Goal: Transaction & Acquisition: Purchase product/service

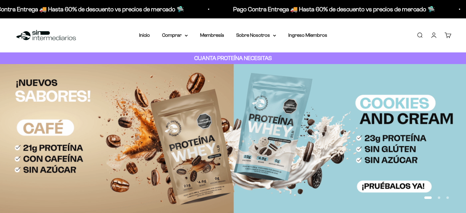
click at [448, 37] on link "Carrito 0" at bounding box center [447, 35] width 7 height 7
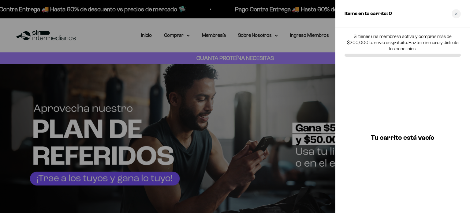
click at [405, 63] on div "Tu carrito está vacío" at bounding box center [403, 137] width 135 height 151
click at [465, 7] on div "Ítems en tu carrito: 0" at bounding box center [403, 14] width 135 height 28
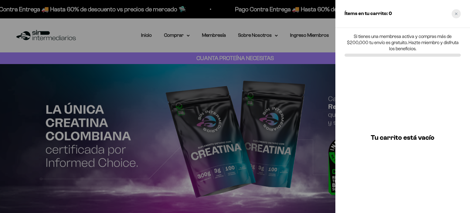
click at [456, 18] on div "Close cart" at bounding box center [456, 13] width 9 height 9
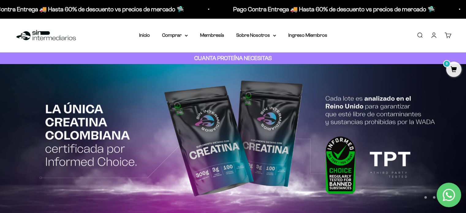
click at [434, 34] on link "Iniciar sesión" at bounding box center [433, 35] width 7 height 7
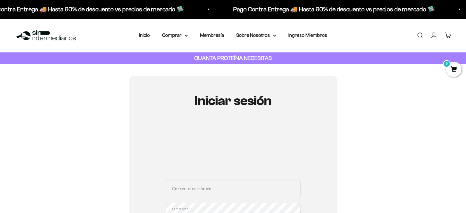
scroll to position [58, 0]
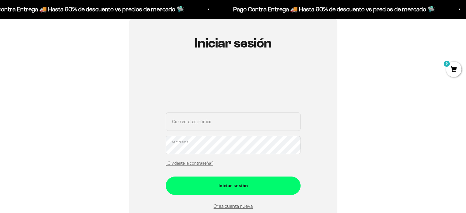
click at [206, 135] on div "Correo electrónico Contraseña ¿Olvidaste la contraseña?" at bounding box center [233, 140] width 135 height 57
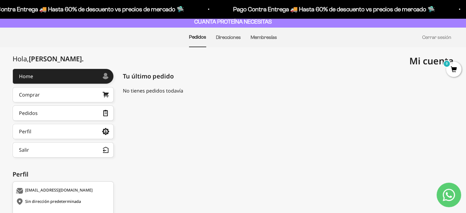
scroll to position [37, 0]
click at [98, 94] on link "Comprar" at bounding box center [63, 94] width 101 height 15
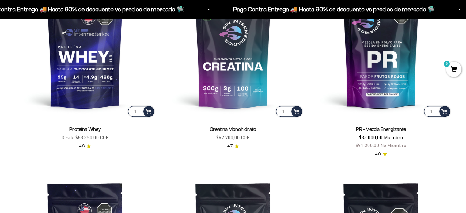
scroll to position [310, 0]
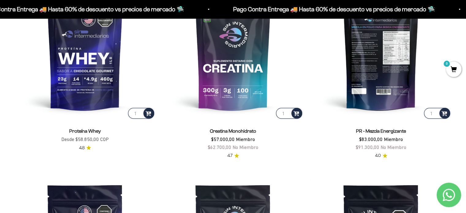
drag, startPoint x: 296, startPoint y: 111, endPoint x: 330, endPoint y: 47, distance: 72.5
click at [330, 47] on img at bounding box center [380, 49] width 141 height 141
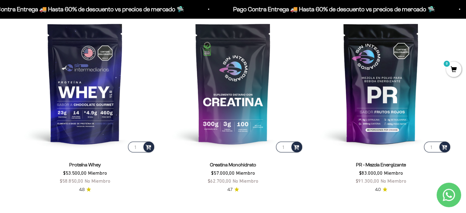
scroll to position [277, 0]
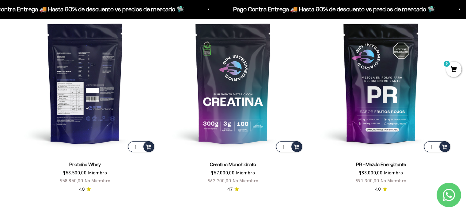
click at [88, 113] on img at bounding box center [85, 83] width 141 height 141
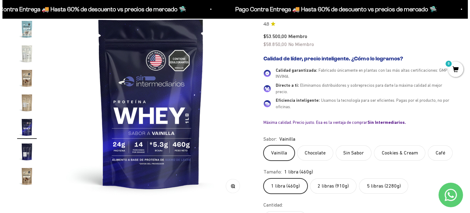
scroll to position [114, 0]
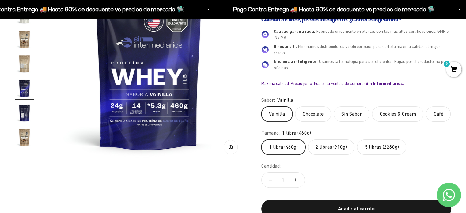
click at [290, 144] on label "1 libra (460g)" at bounding box center [283, 146] width 44 height 15
click at [261, 139] on input "1 libra (460g)" at bounding box center [261, 139] width 0 height 0
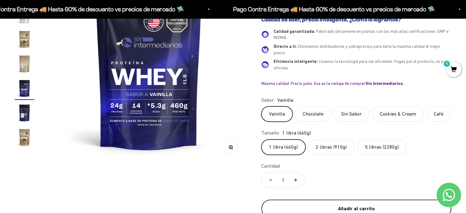
click at [324, 209] on div "Añadir al carrito" at bounding box center [355, 208] width 165 height 8
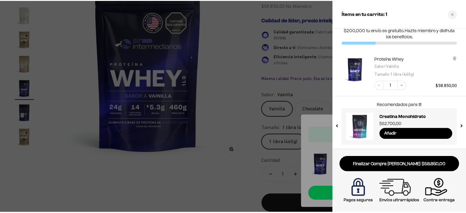
scroll to position [12, 0]
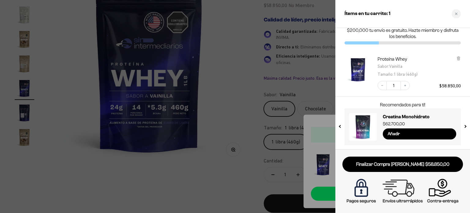
click at [216, 170] on div at bounding box center [235, 106] width 470 height 213
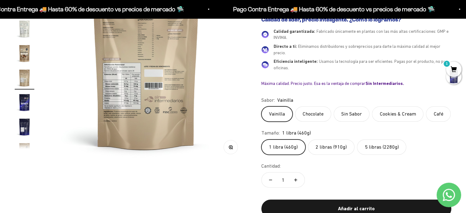
scroll to position [0, 3278]
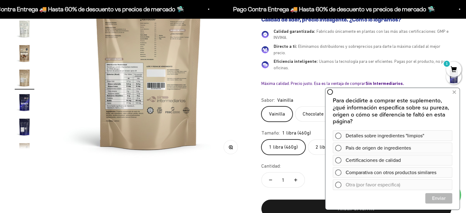
click at [400, 47] on span "Eliminamos distribuidores y sobreprecios para darte la máxima calidad al mejor …" at bounding box center [356, 49] width 166 height 11
click at [456, 94] on button at bounding box center [453, 92] width 11 height 10
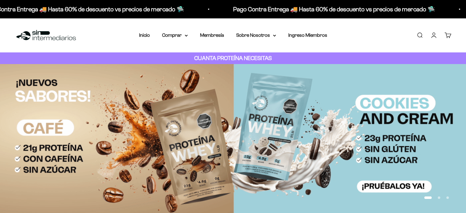
scroll to position [277, 0]
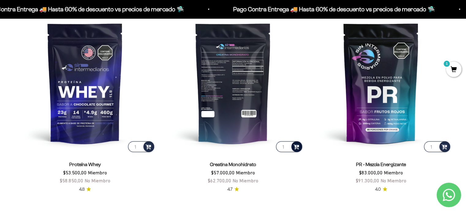
click at [296, 147] on span at bounding box center [296, 146] width 6 height 7
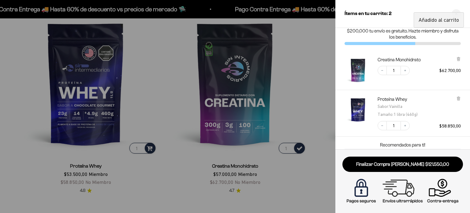
scroll to position [12, 0]
click at [231, 72] on div at bounding box center [235, 106] width 470 height 213
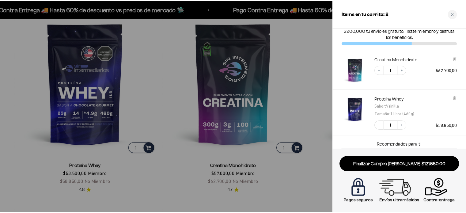
scroll to position [277, 0]
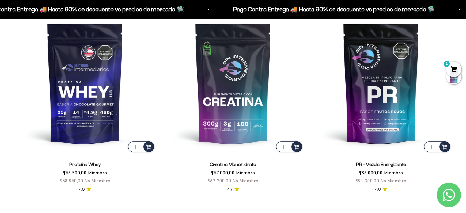
click at [231, 72] on img at bounding box center [233, 83] width 141 height 141
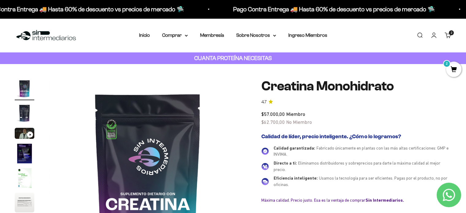
click at [455, 69] on span "2" at bounding box center [453, 69] width 15 height 15
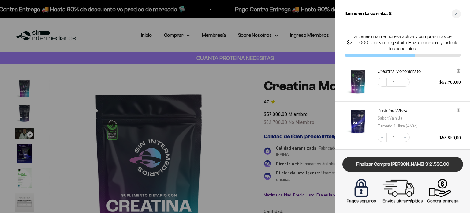
click at [398, 159] on link "Finalizar Compra Segura $121.550,00" at bounding box center [403, 164] width 121 height 16
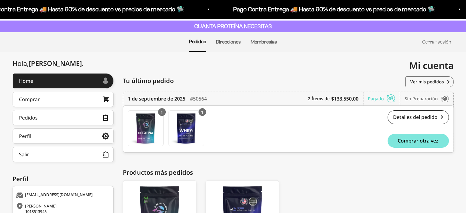
scroll to position [31, 0]
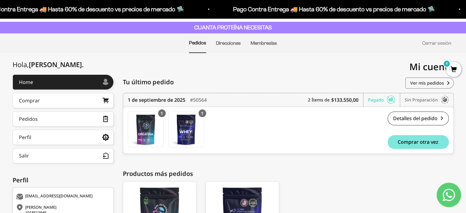
click at [234, 46] on li "Direcciones" at bounding box center [228, 43] width 25 height 19
click at [233, 41] on link "Direcciones" at bounding box center [228, 42] width 25 height 5
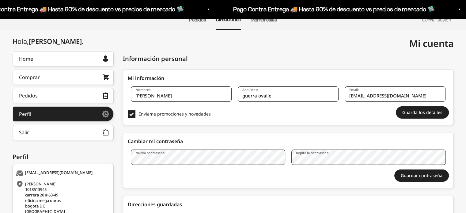
scroll to position [18, 0]
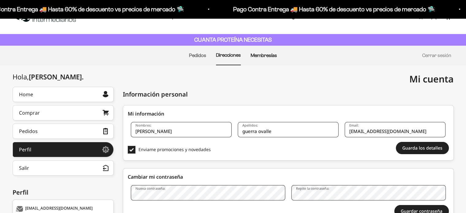
click at [268, 55] on link "Membresías" at bounding box center [263, 55] width 26 height 5
